Goal: Find specific page/section: Find specific page/section

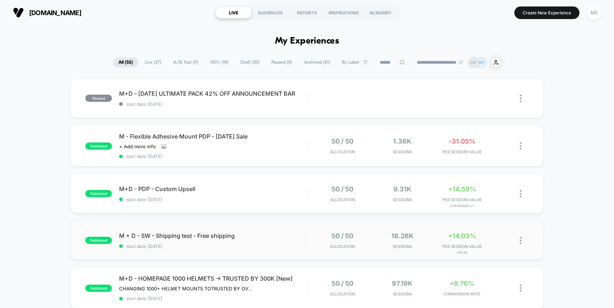
click at [274, 228] on div "published M + D - SW - Shipping test - Free shipping start date: [DATE] 50 / 50…" at bounding box center [307, 241] width 473 height 40
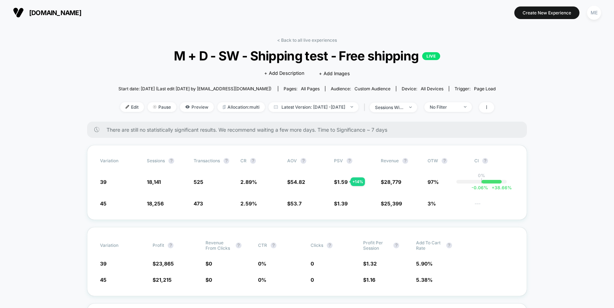
scroll to position [8, 0]
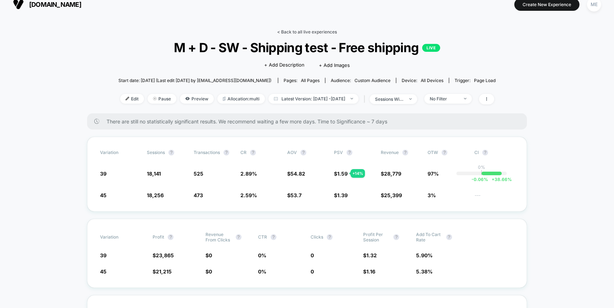
click at [313, 32] on link "< Back to all live experiences" at bounding box center [307, 31] width 60 height 5
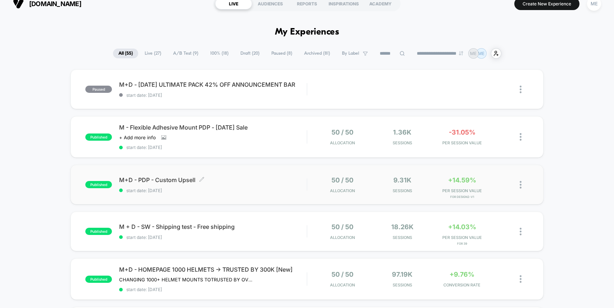
scroll to position [15, 0]
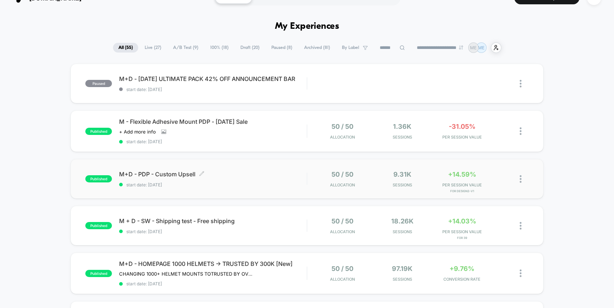
click at [258, 176] on span "M+D - PDP - Custom Upsell Click to edit experience details" at bounding box center [212, 174] width 187 height 7
